Goal: Task Accomplishment & Management: Manage account settings

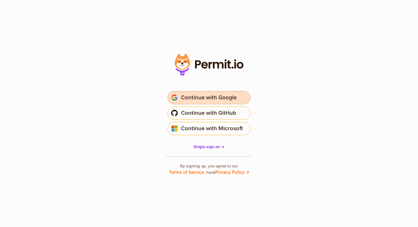
click at [201, 92] on button "Continue with Google" at bounding box center [208, 97] width 83 height 13
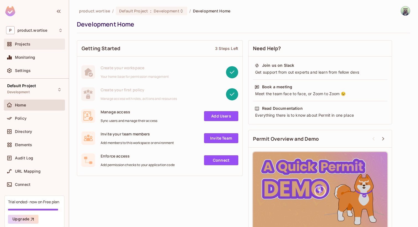
click at [36, 46] on div "Projects" at bounding box center [39, 44] width 48 height 4
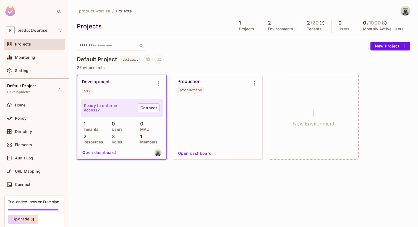
click at [139, 87] on div "Development dev" at bounding box center [117, 86] width 71 height 14
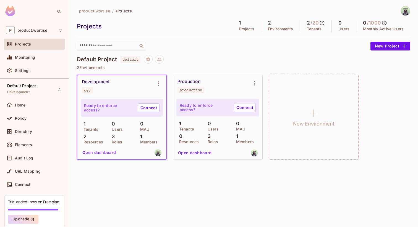
click at [104, 152] on button "Open dashboard" at bounding box center [99, 152] width 38 height 9
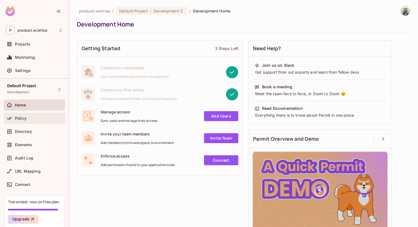
click at [41, 121] on div "Policy" at bounding box center [34, 118] width 57 height 7
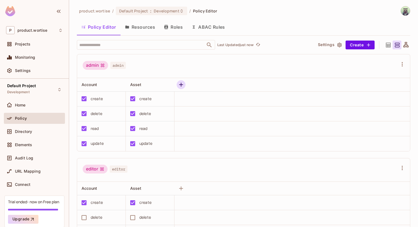
click at [184, 83] on button "button" at bounding box center [181, 84] width 9 height 9
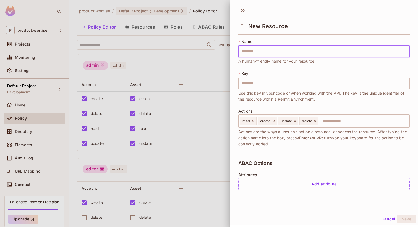
click at [248, 50] on input "text" at bounding box center [323, 52] width 171 height 12
type input "**"
click at [326, 120] on input "text" at bounding box center [363, 121] width 88 height 11
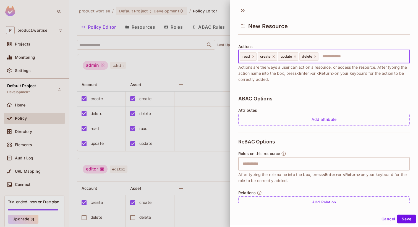
scroll to position [77, 0]
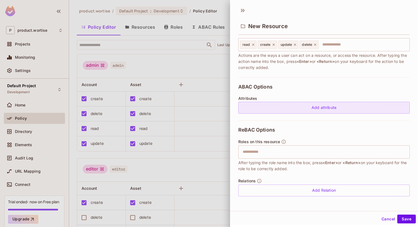
click at [263, 104] on div "Add attribute" at bounding box center [323, 108] width 171 height 12
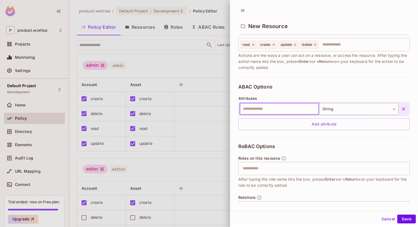
click at [283, 110] on input "text" at bounding box center [279, 109] width 79 height 12
type input "*****"
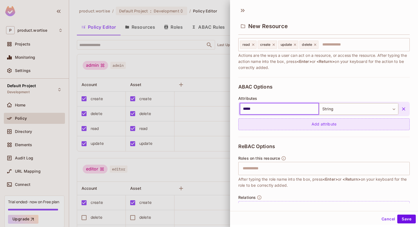
click at [333, 127] on div "Add attribute" at bounding box center [323, 125] width 171 height 12
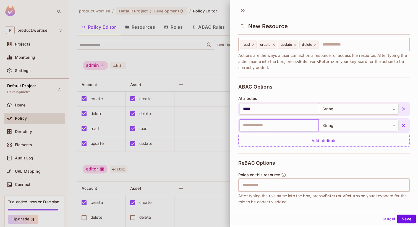
click at [301, 128] on input "text" at bounding box center [279, 126] width 79 height 12
type input "****"
click at [339, 124] on body "P product.wortise Projects Monitoring Settings Default Project Development Home…" at bounding box center [209, 113] width 418 height 227
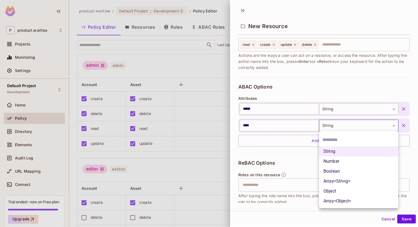
click at [343, 160] on li "Number" at bounding box center [358, 162] width 79 height 10
type input "******"
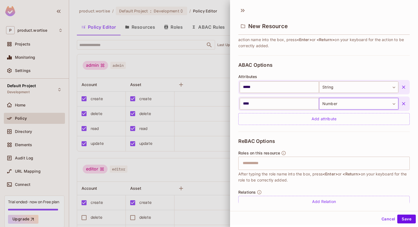
scroll to position [110, 0]
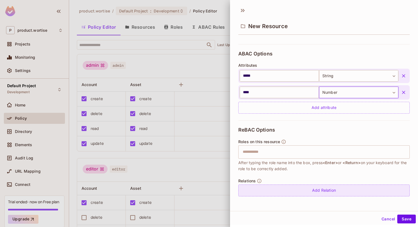
click at [326, 187] on div "Add Relation" at bounding box center [323, 191] width 171 height 12
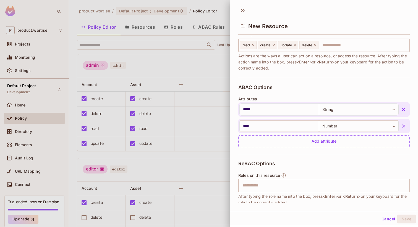
scroll to position [122, 0]
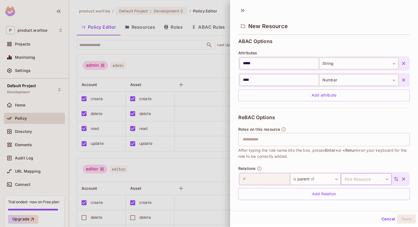
click at [362, 179] on body "P product.wortise Projects Monitoring Settings Default Project Development Home…" at bounding box center [209, 113] width 418 height 227
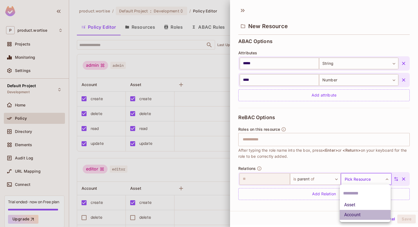
click at [355, 215] on li "Account" at bounding box center [365, 215] width 51 height 10
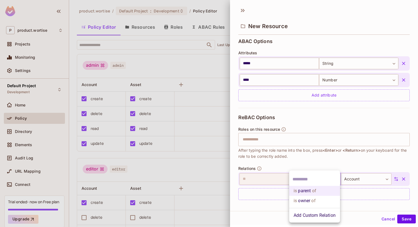
click at [319, 183] on body "P product.wortise Projects Monitoring Settings Default Project Development Home…" at bounding box center [209, 113] width 418 height 227
click at [319, 200] on li "is owner of" at bounding box center [314, 201] width 51 height 10
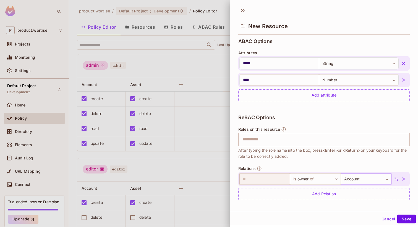
click at [366, 176] on body "P product.wortise Projects Monitoring Settings Default Project Development Home…" at bounding box center [209, 113] width 418 height 227
click at [362, 198] on li "Asset" at bounding box center [365, 196] width 51 height 10
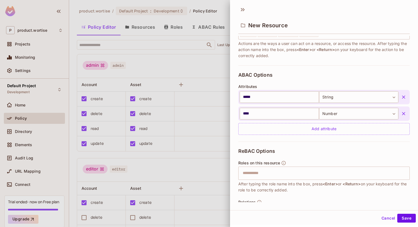
scroll to position [126, 0]
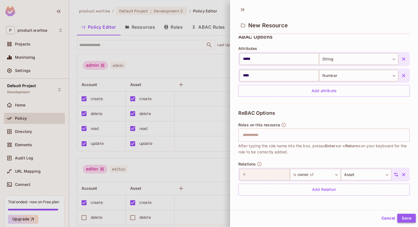
click at [406, 219] on button "Save" at bounding box center [406, 218] width 19 height 9
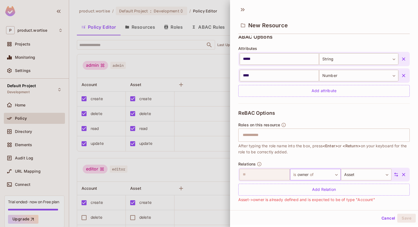
click at [327, 176] on body "P product.wortise Projects Monitoring Settings Default Project Development Home…" at bounding box center [209, 113] width 418 height 227
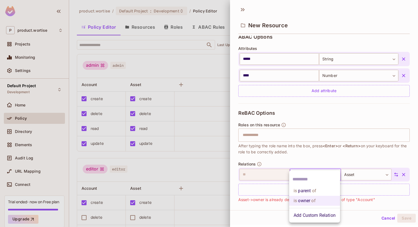
click at [323, 190] on li "is parent of" at bounding box center [314, 191] width 51 height 10
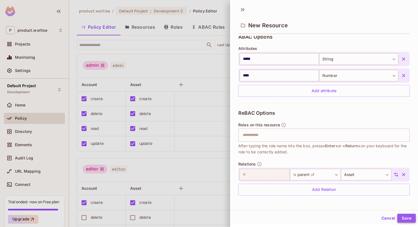
click at [410, 219] on button "Save" at bounding box center [406, 218] width 19 height 9
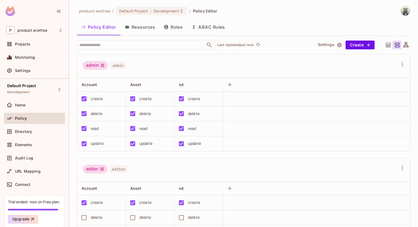
click at [101, 65] on icon at bounding box center [102, 65] width 4 height 4
click at [134, 65] on div "admin admin" at bounding box center [240, 66] width 315 height 11
click at [403, 64] on icon "button" at bounding box center [402, 64] width 7 height 7
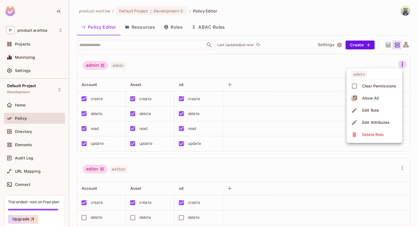
click at [386, 123] on div "Edit Attributes" at bounding box center [375, 123] width 27 height 6
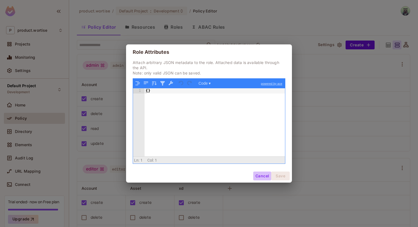
click at [257, 174] on button "Cancel" at bounding box center [262, 176] width 18 height 9
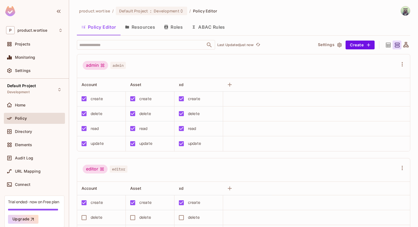
click at [400, 60] on div at bounding box center [402, 64] width 9 height 9
click at [402, 67] on icon "button" at bounding box center [402, 64] width 7 height 7
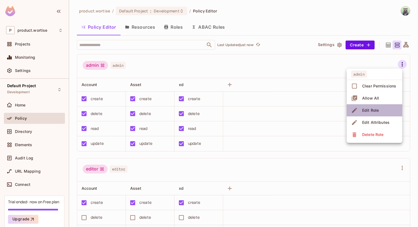
click at [385, 111] on li "Edit Role" at bounding box center [375, 110] width 56 height 12
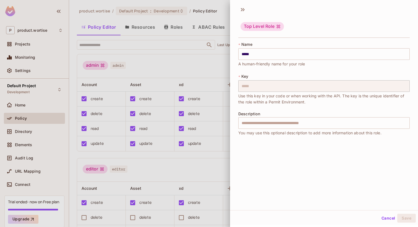
scroll to position [0, 0]
click at [392, 218] on button "Cancel" at bounding box center [388, 219] width 18 height 9
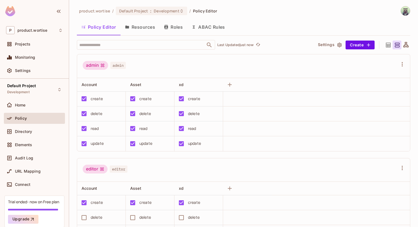
click at [389, 44] on icon at bounding box center [388, 45] width 5 height 5
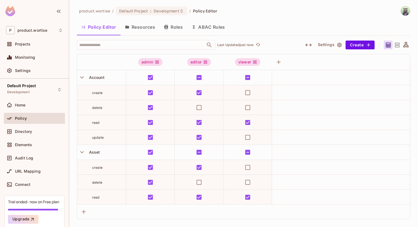
click at [398, 47] on icon at bounding box center [397, 45] width 7 height 7
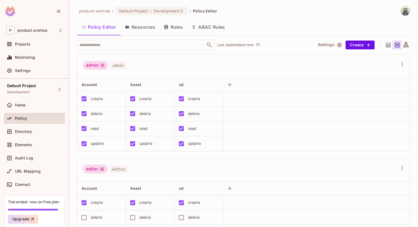
click at [388, 48] on div at bounding box center [388, 45] width 9 height 9
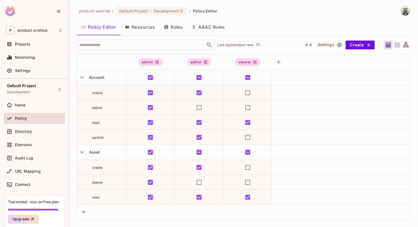
click at [399, 48] on div at bounding box center [396, 45] width 9 height 9
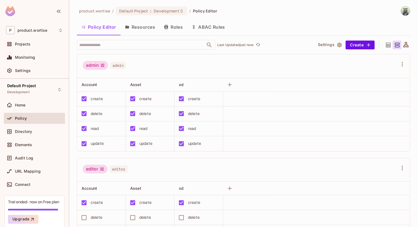
click at [408, 48] on div at bounding box center [405, 45] width 9 height 9
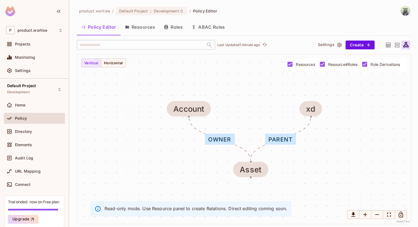
click at [391, 45] on icon at bounding box center [388, 45] width 7 height 7
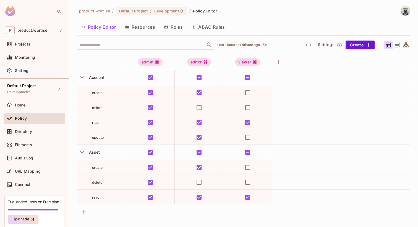
click at [397, 43] on icon at bounding box center [397, 45] width 7 height 7
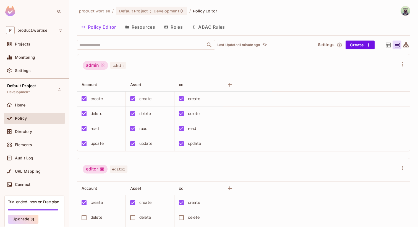
click at [195, 98] on div "create" at bounding box center [194, 99] width 12 height 6
click at [199, 99] on div "create" at bounding box center [194, 99] width 12 height 6
click at [209, 99] on div "create" at bounding box center [197, 99] width 43 height 12
click at [232, 83] on icon "button" at bounding box center [229, 85] width 7 height 7
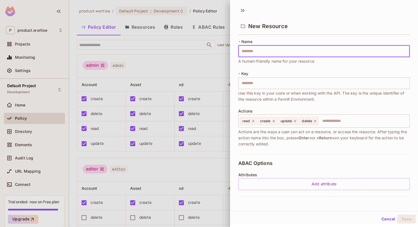
click at [216, 62] on div at bounding box center [209, 113] width 418 height 227
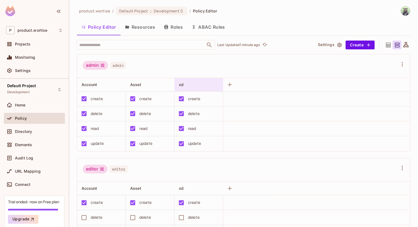
click at [197, 82] on div "xd" at bounding box center [197, 85] width 36 height 6
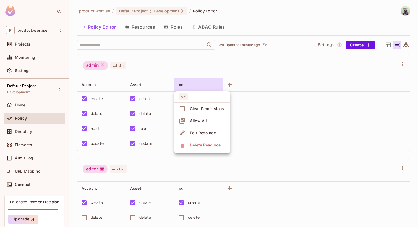
click at [207, 133] on div "Edit Resource" at bounding box center [203, 133] width 26 height 6
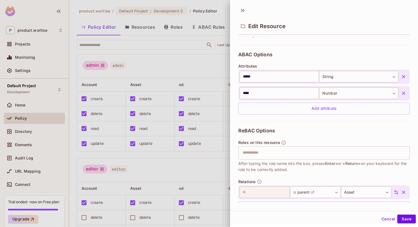
scroll to position [126, 0]
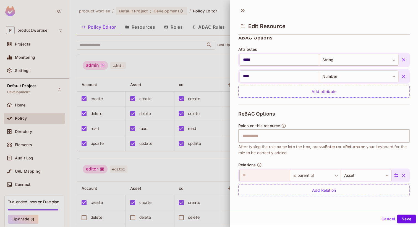
click at [197, 78] on div at bounding box center [209, 113] width 418 height 227
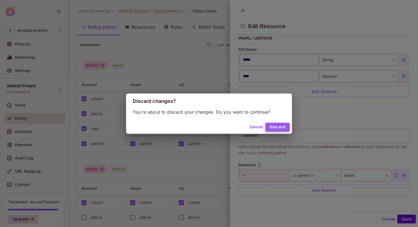
click at [277, 125] on button "Discard" at bounding box center [277, 127] width 24 height 9
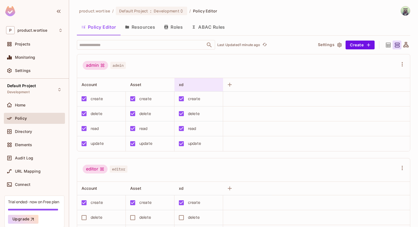
click at [192, 84] on div "xd" at bounding box center [197, 85] width 36 height 6
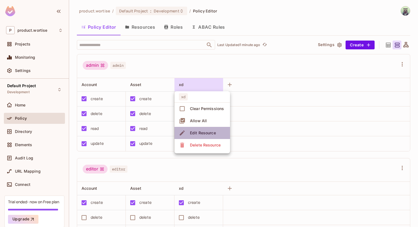
click at [196, 134] on div "Edit Resource" at bounding box center [203, 133] width 26 height 6
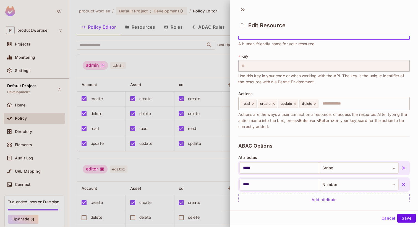
scroll to position [6, 0]
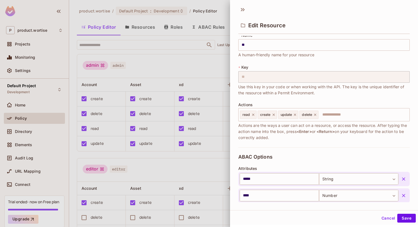
click at [200, 103] on div at bounding box center [209, 113] width 418 height 227
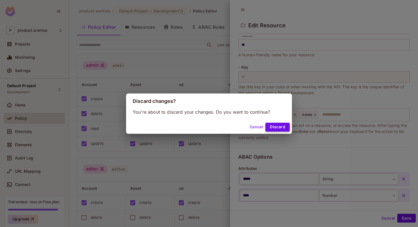
click at [272, 127] on button "Discard" at bounding box center [277, 127] width 24 height 9
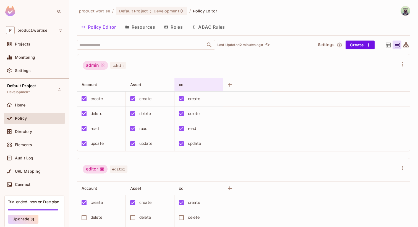
click at [203, 87] on div "xd" at bounding box center [197, 85] width 36 height 6
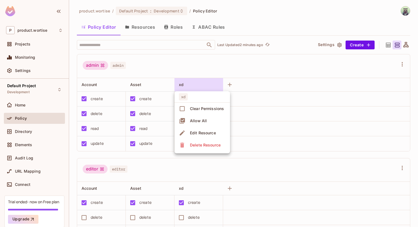
click at [207, 65] on div at bounding box center [209, 113] width 418 height 227
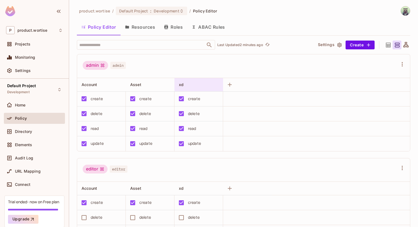
click at [196, 83] on div "xd" at bounding box center [197, 85] width 36 height 6
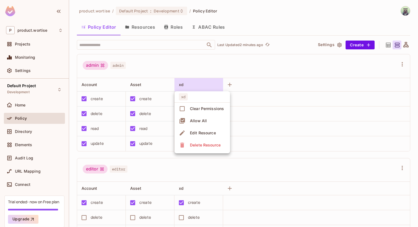
click at [210, 63] on div at bounding box center [209, 113] width 418 height 227
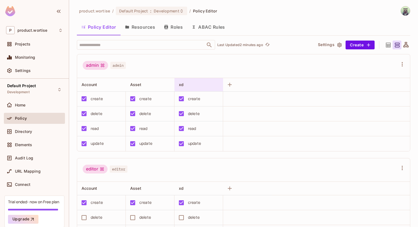
click at [207, 84] on div "xd" at bounding box center [197, 85] width 36 height 6
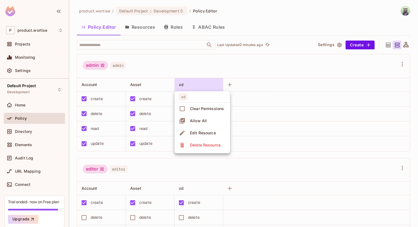
click at [209, 130] on span "Edit Resource" at bounding box center [202, 133] width 29 height 9
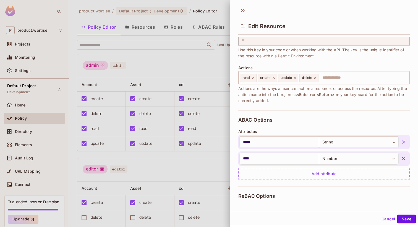
scroll to position [14, 0]
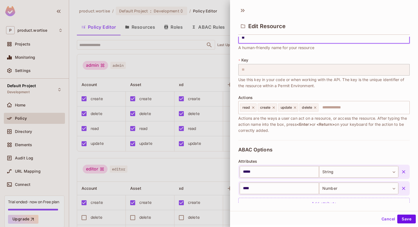
click at [385, 219] on button "Cancel" at bounding box center [388, 219] width 18 height 9
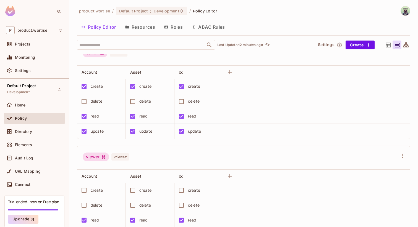
scroll to position [0, 0]
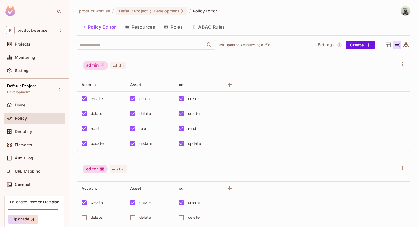
click at [7, 12] on img at bounding box center [10, 11] width 10 height 10
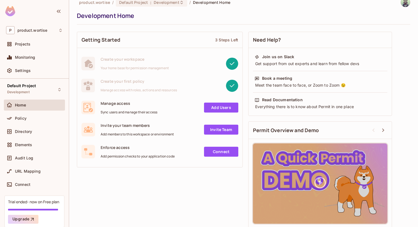
scroll to position [13, 0]
